Goal: Transaction & Acquisition: Book appointment/travel/reservation

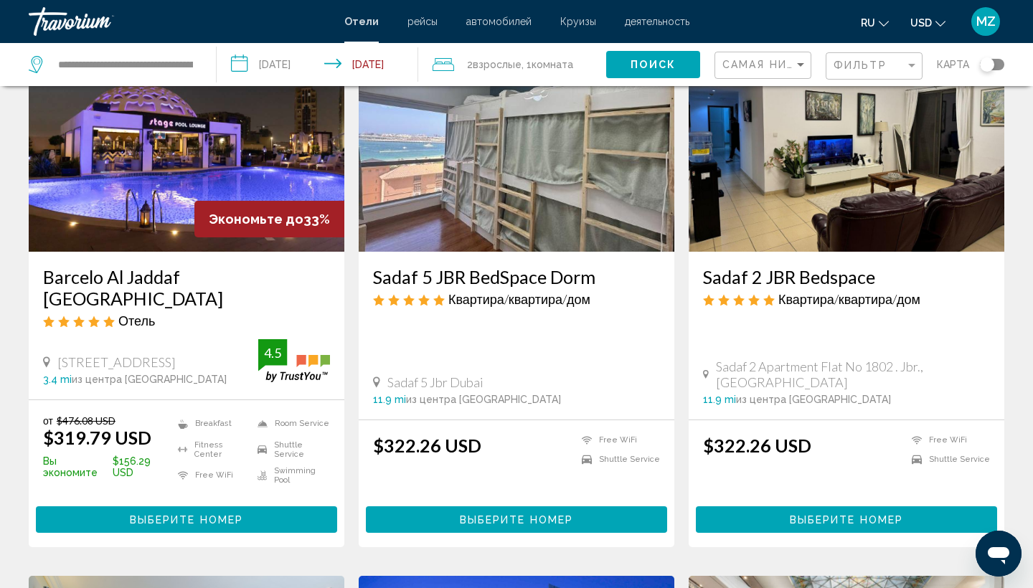
scroll to position [1264, 0]
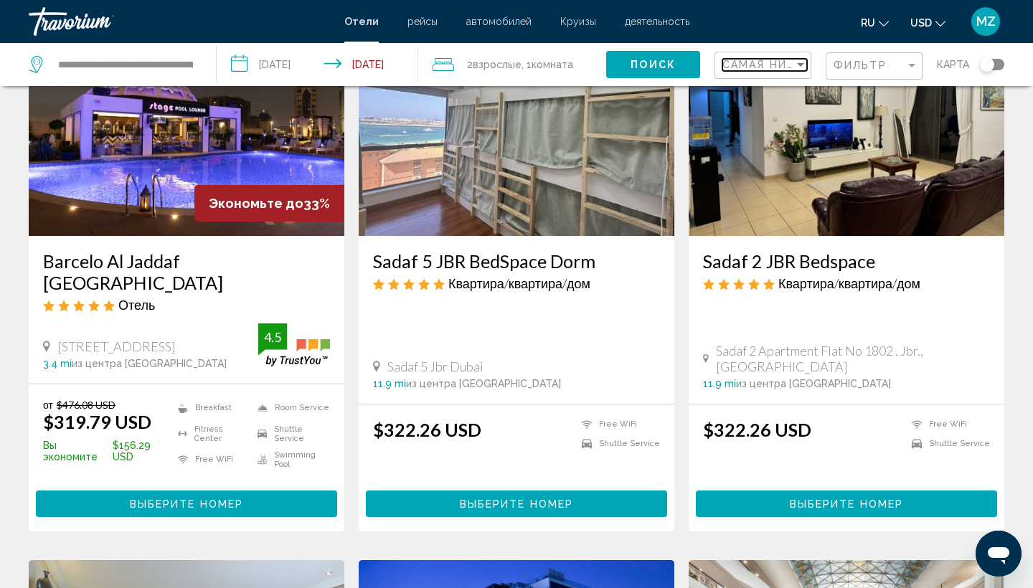
click at [802, 65] on div "Sort by" at bounding box center [800, 65] width 7 height 4
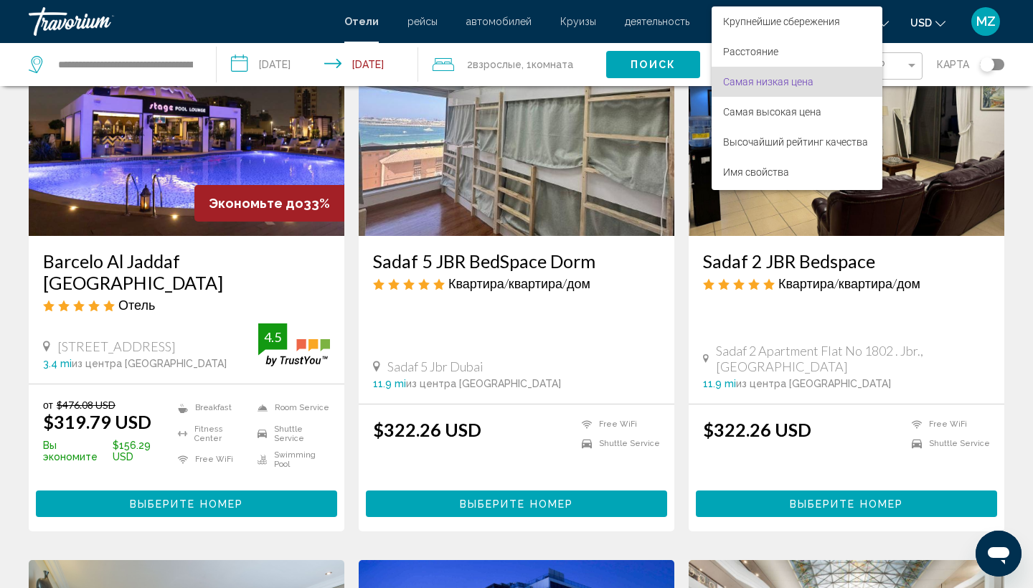
scroll to position [16, 0]
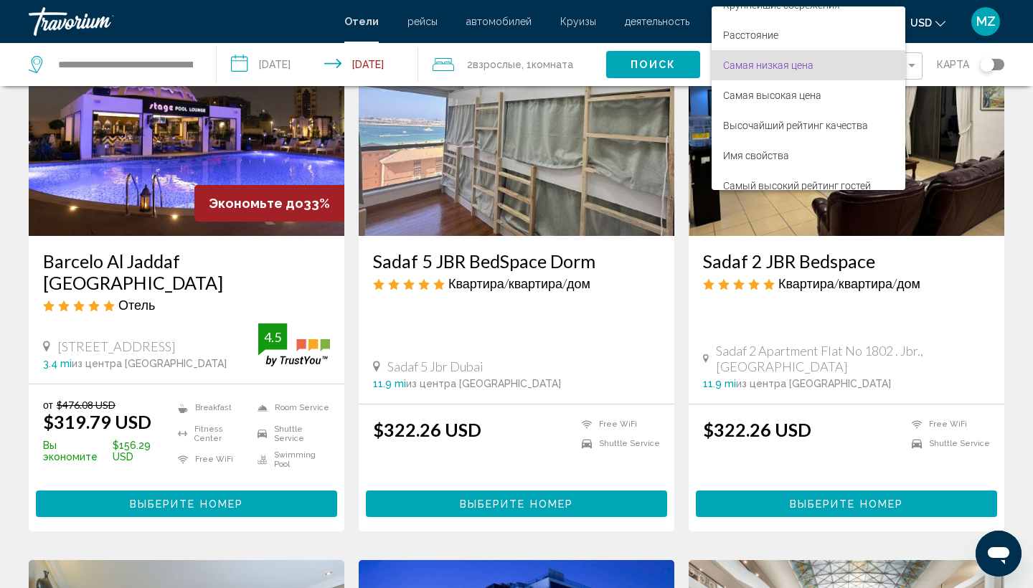
click at [916, 136] on div at bounding box center [516, 294] width 1033 height 588
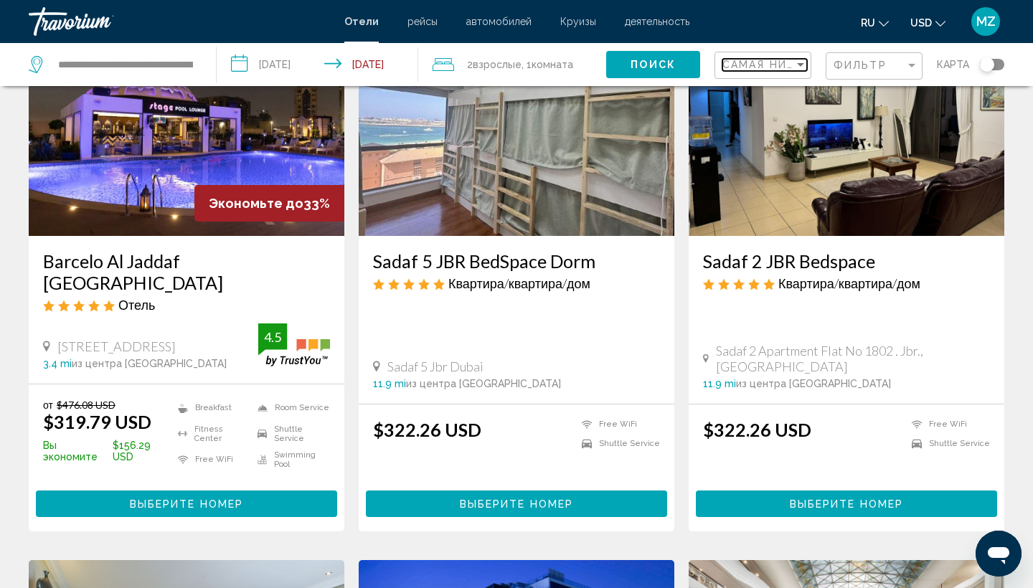
click at [804, 62] on div "Sort by" at bounding box center [800, 64] width 13 height 11
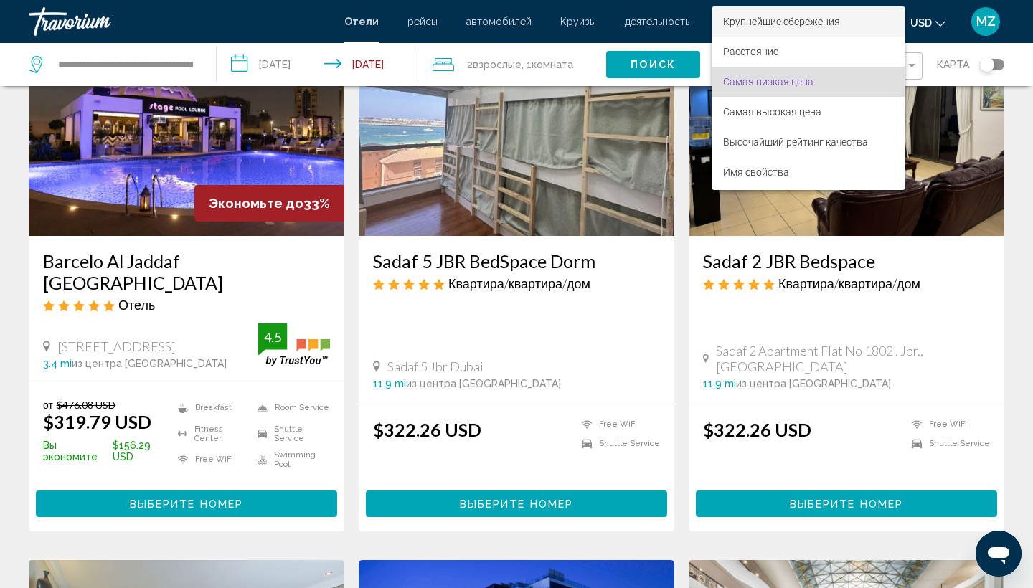
scroll to position [0, 0]
click at [787, 17] on span "Крупнейшие сбережения" at bounding box center [781, 21] width 117 height 11
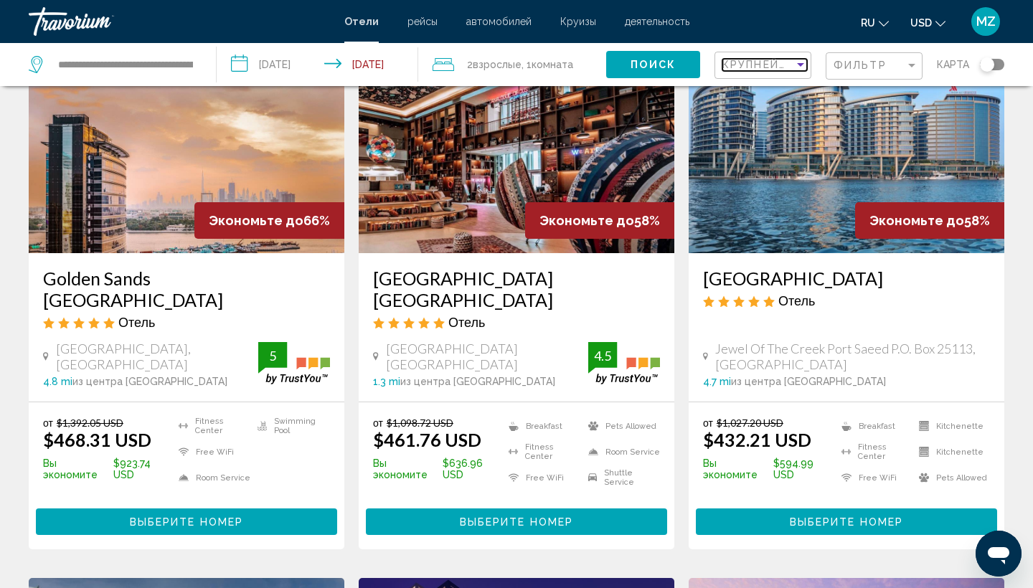
scroll to position [113, 0]
click at [204, 62] on app-destination-search "**********" at bounding box center [108, 64] width 217 height 43
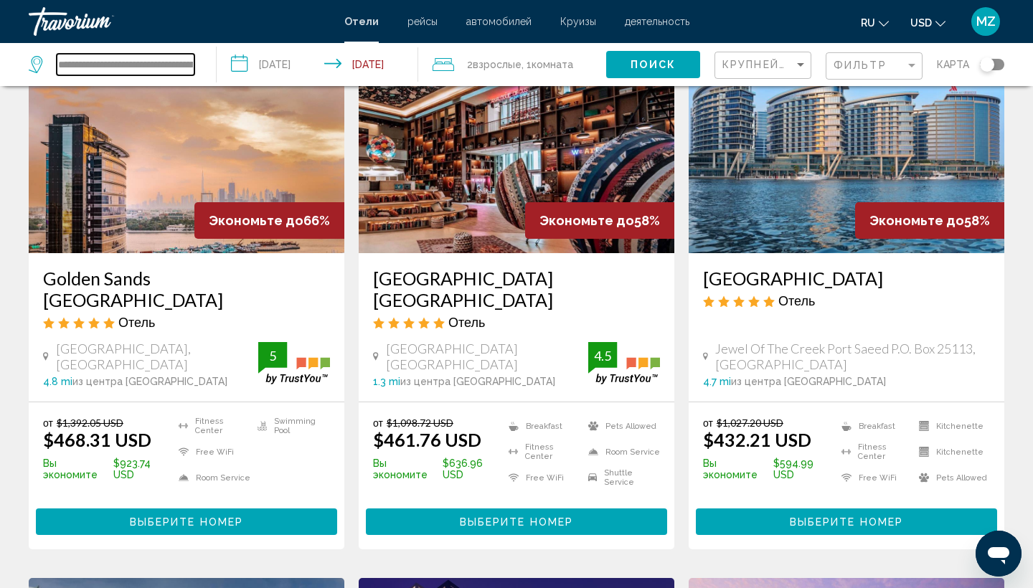
click at [169, 63] on input "**********" at bounding box center [126, 65] width 138 height 22
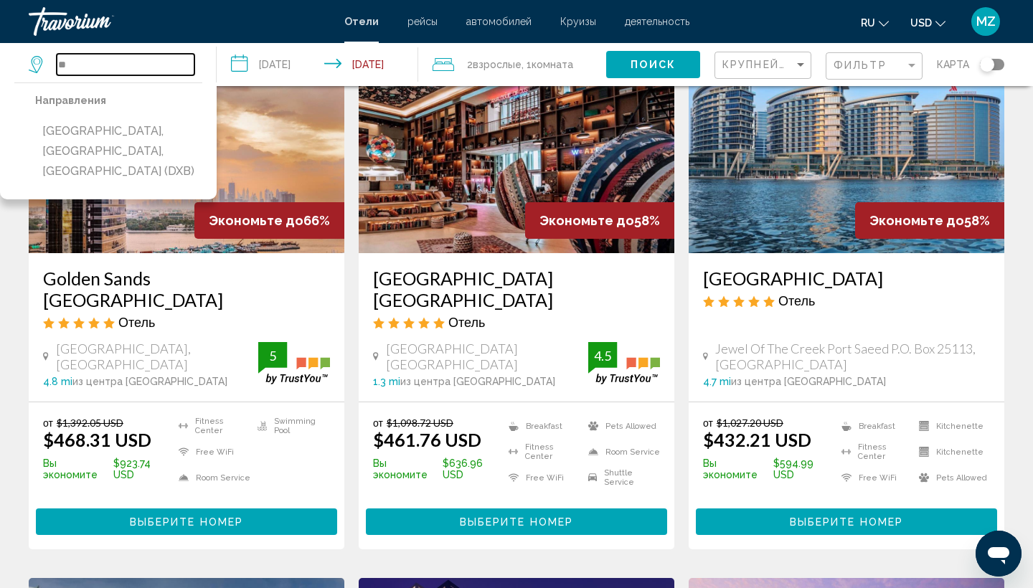
type input "*"
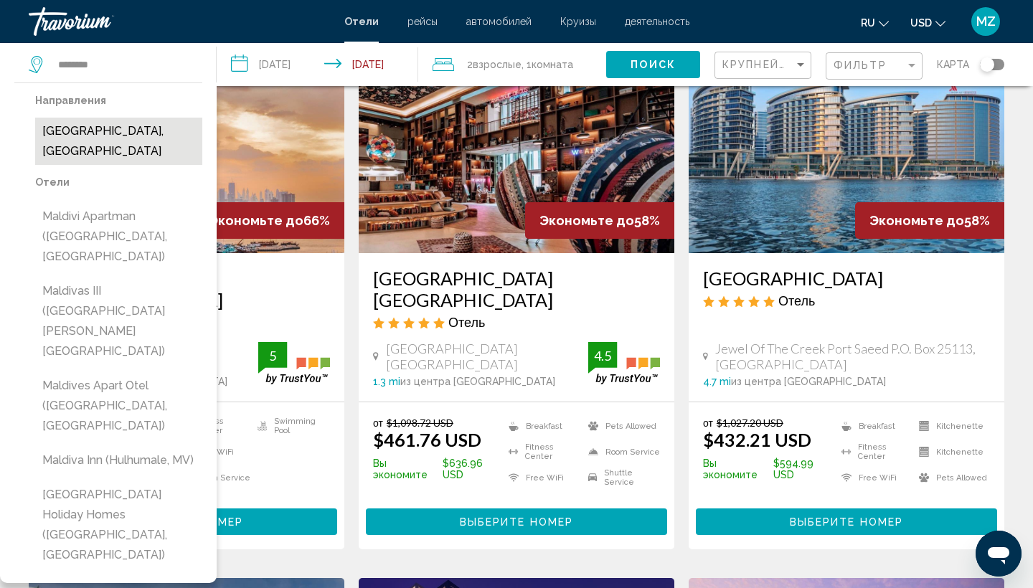
drag, startPoint x: 189, startPoint y: 61, endPoint x: 136, endPoint y: 133, distance: 89.2
click at [136, 133] on button "[GEOGRAPHIC_DATA], [GEOGRAPHIC_DATA]" at bounding box center [118, 141] width 167 height 47
type input "**********"
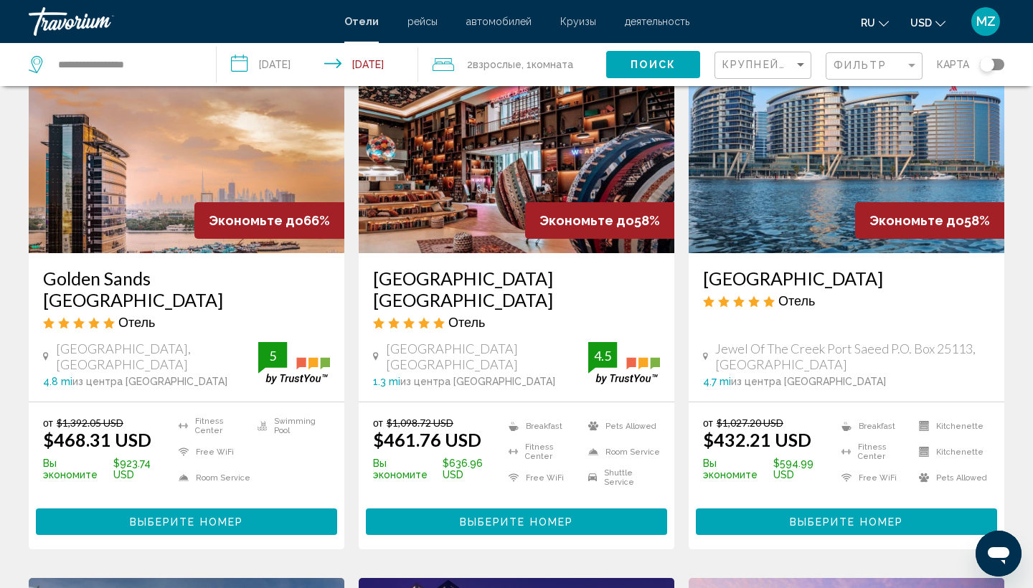
click at [644, 67] on span "Поиск" at bounding box center [652, 65] width 45 height 11
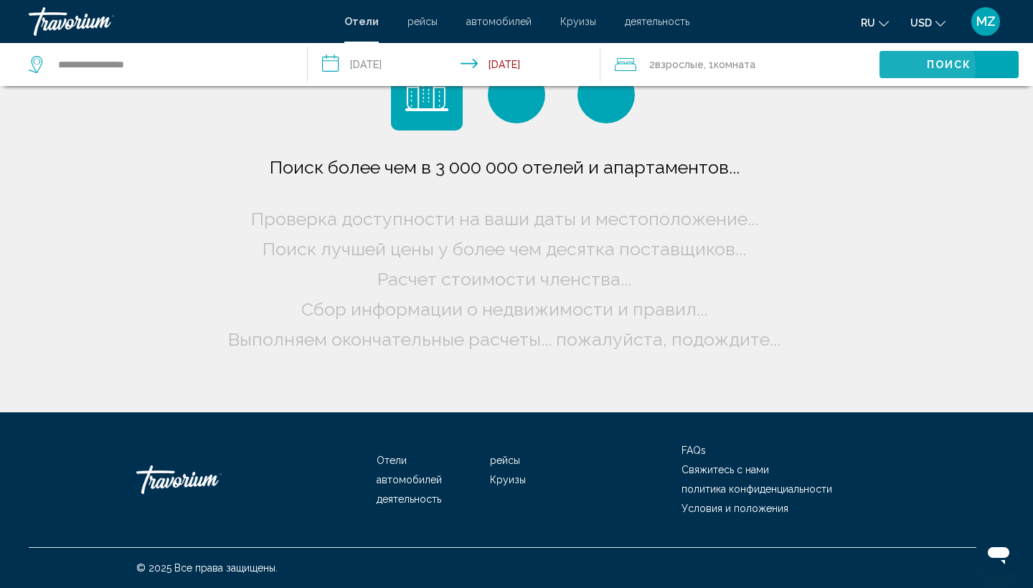
scroll to position [0, 0]
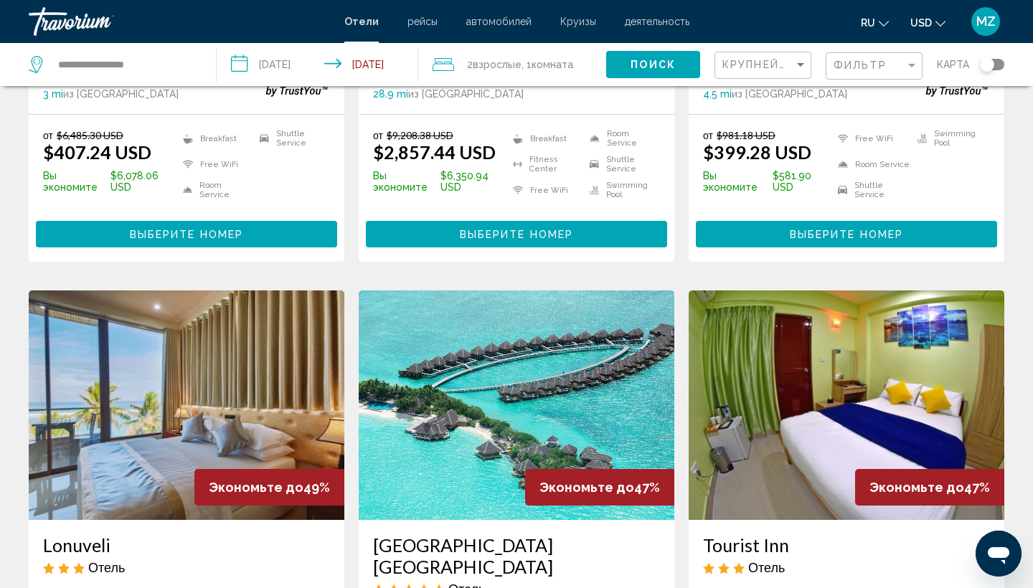
scroll to position [424, 0]
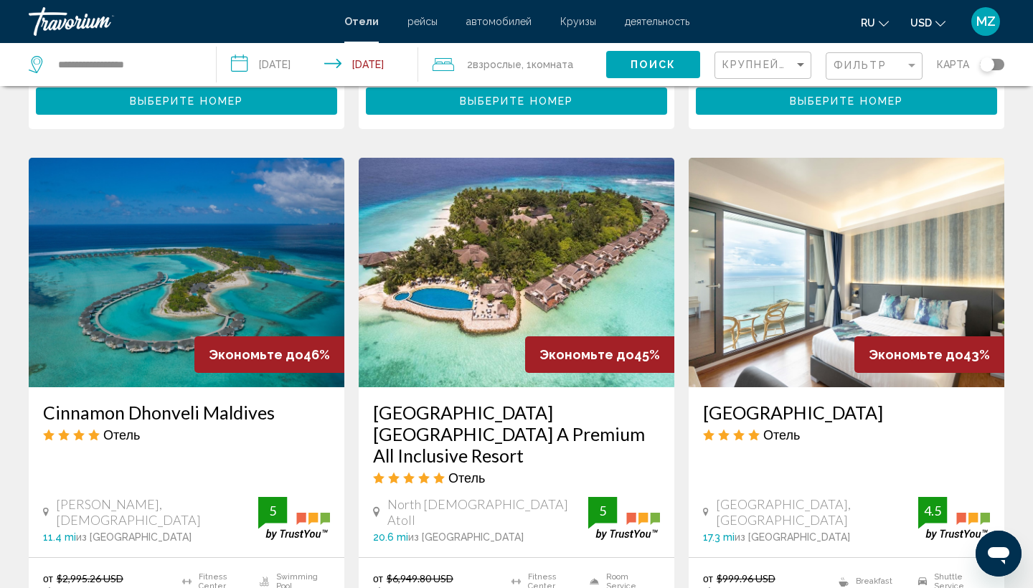
scroll to position [1112, 0]
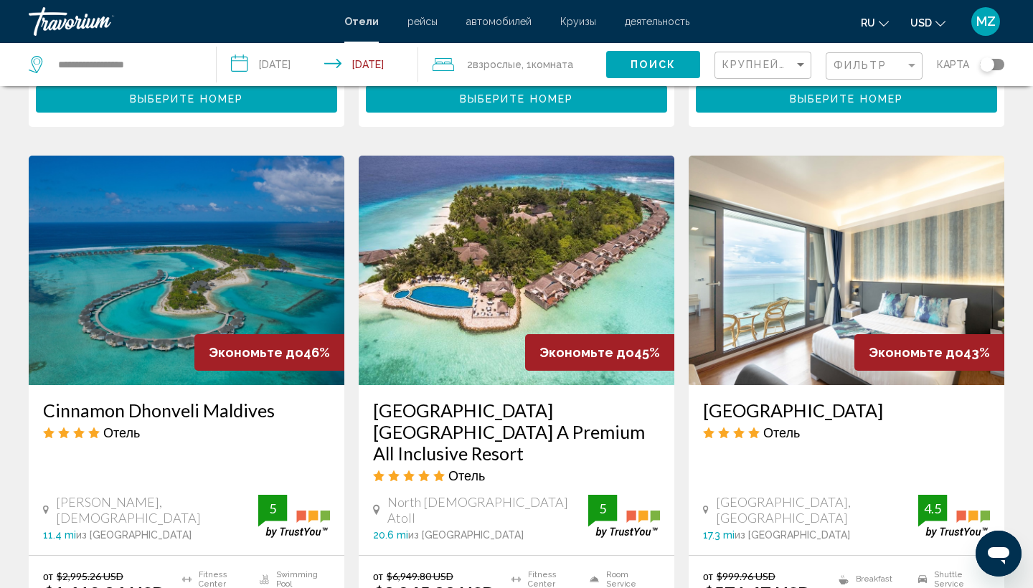
click at [1025, 294] on div "Результаты поиска отелей - 199 места, чтобы провести время Экономьте до 94% Off…" at bounding box center [516, 141] width 1033 height 2304
click at [1023, 193] on div "Результаты поиска отелей - 199 места, чтобы провести время Экономьте до 94% Off…" at bounding box center [516, 141] width 1033 height 2304
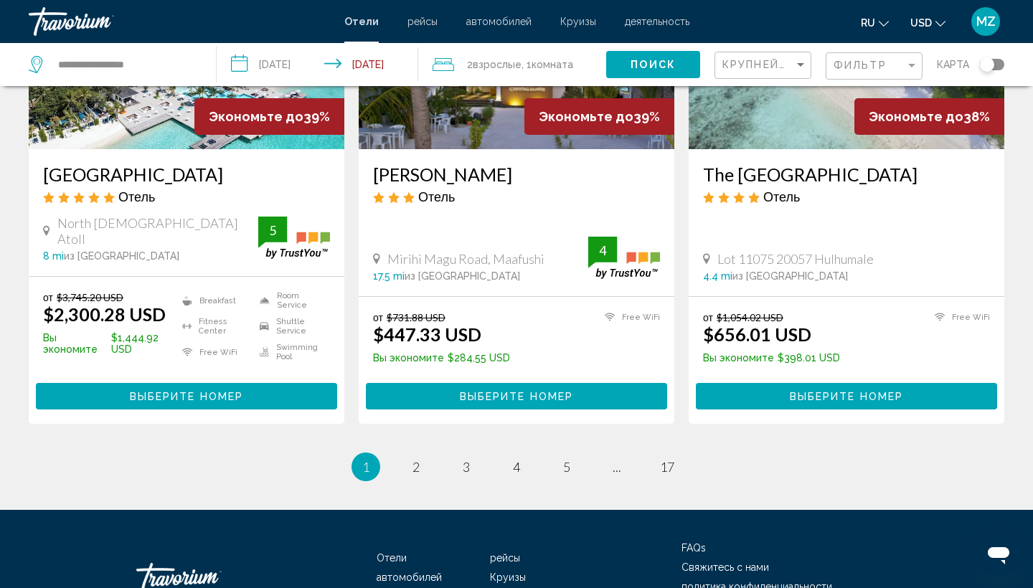
scroll to position [1948, 0]
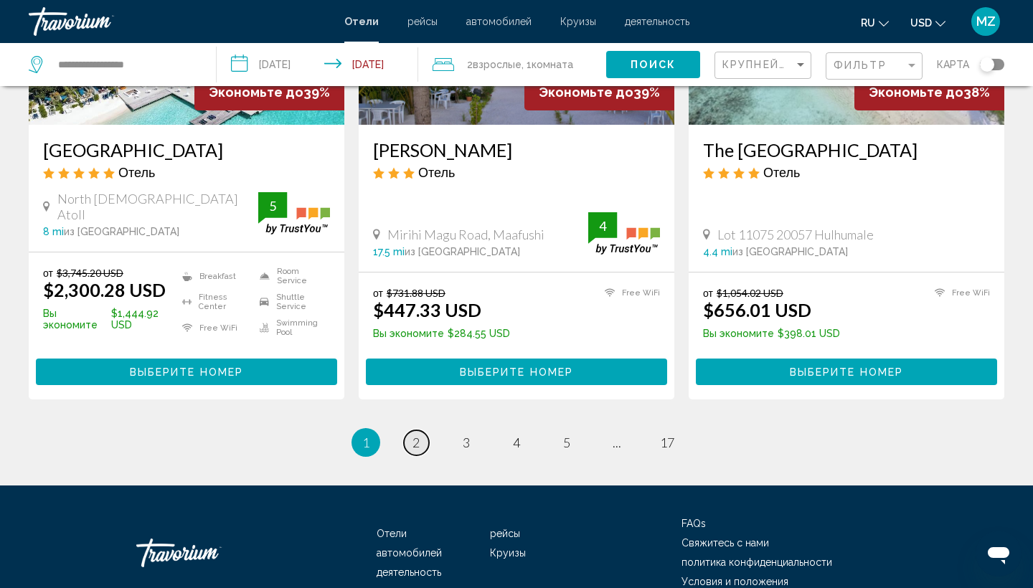
click at [417, 435] on span "2" at bounding box center [415, 443] width 7 height 16
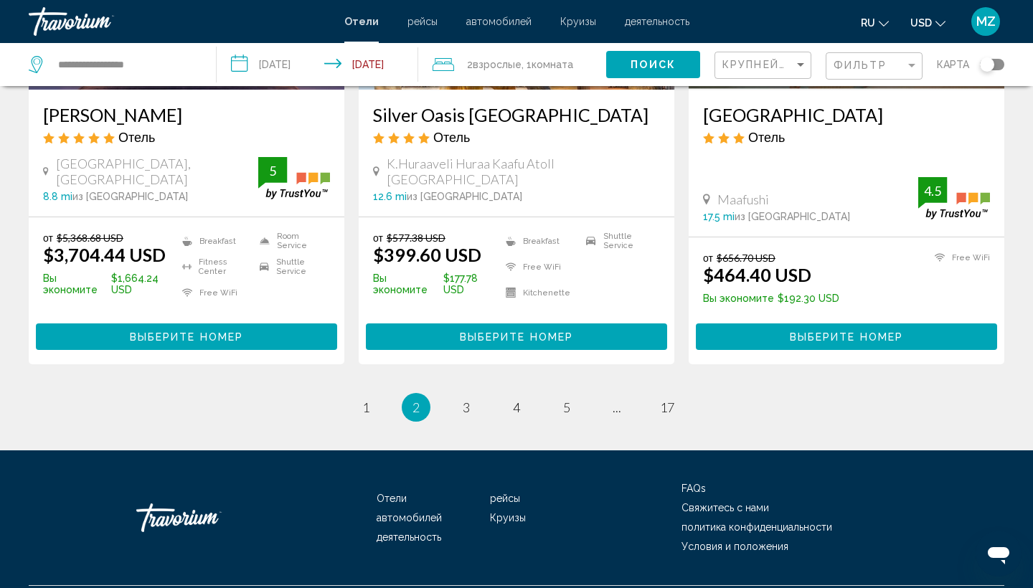
scroll to position [1931, 0]
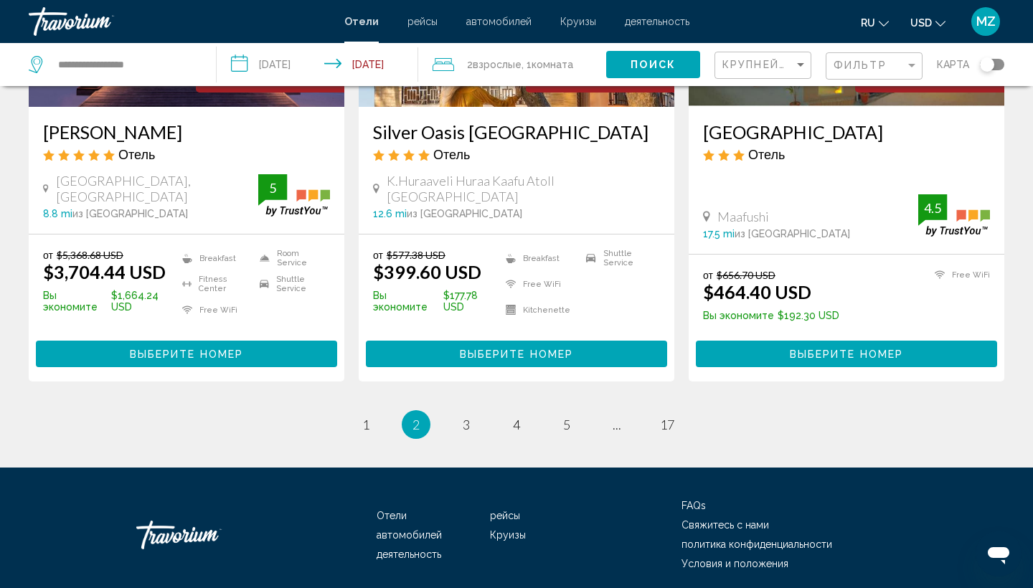
click at [417, 417] on span "2" at bounding box center [415, 425] width 7 height 16
drag, startPoint x: 516, startPoint y: 313, endPoint x: 521, endPoint y: 298, distance: 16.8
click at [519, 300] on div "от $577.38 USD $399.60 USD Вы экономите $177.78 USD Breakfast Free WiFi Kitchen…" at bounding box center [517, 308] width 316 height 147
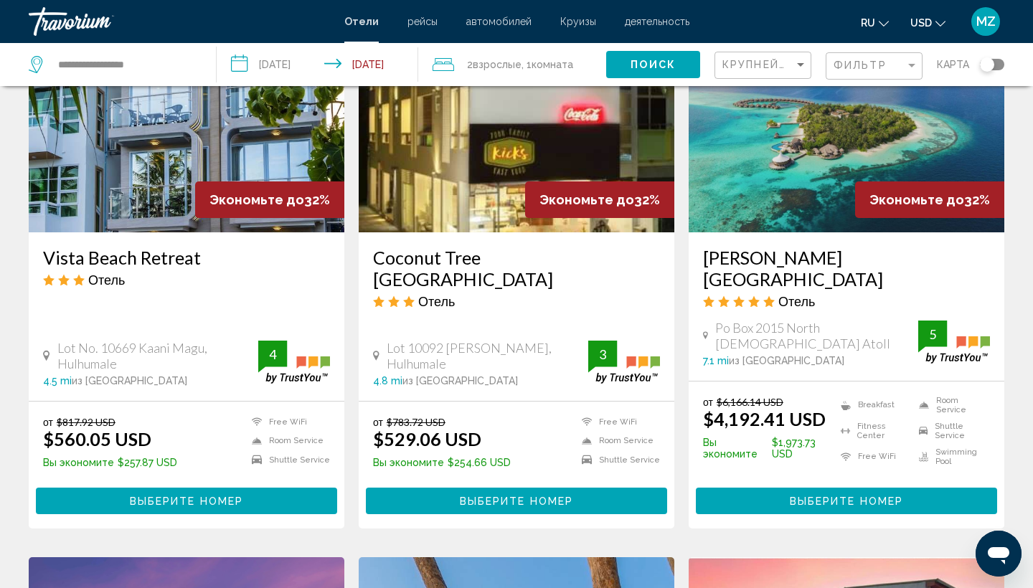
scroll to position [1242, 0]
